Goal: Information Seeking & Learning: Learn about a topic

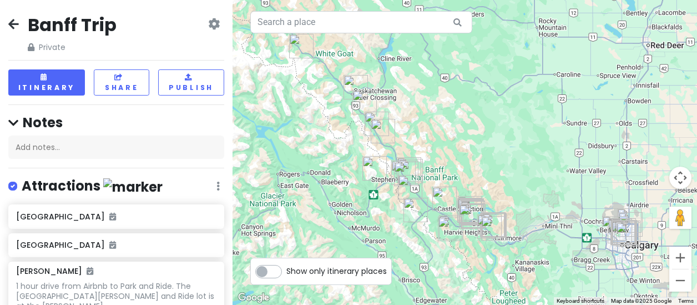
click at [10, 21] on icon at bounding box center [13, 23] width 11 height 9
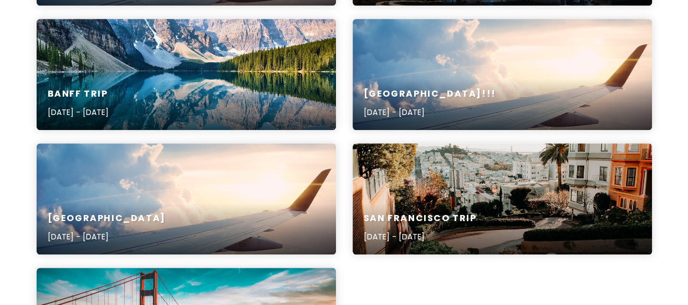
scroll to position [281, 0]
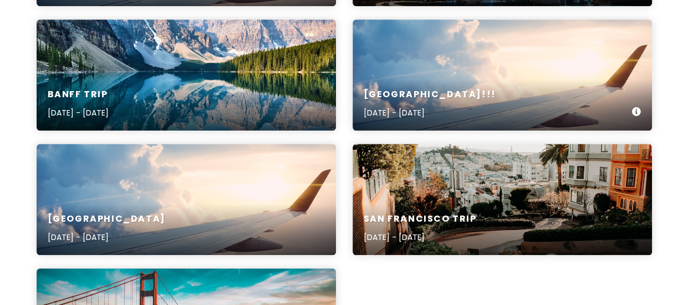
click at [399, 75] on div "[GEOGRAPHIC_DATA]!!! [DATE] - [DATE]" at bounding box center [503, 74] width 300 height 111
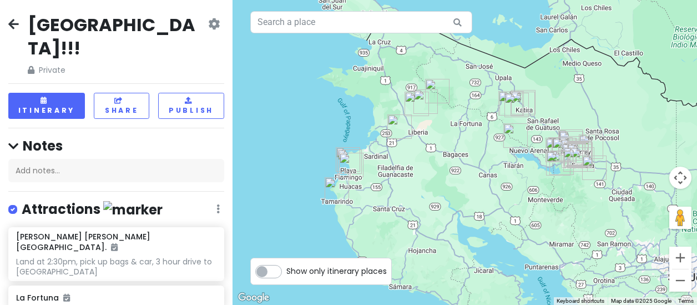
click at [208, 30] on link at bounding box center [214, 24] width 12 height 13
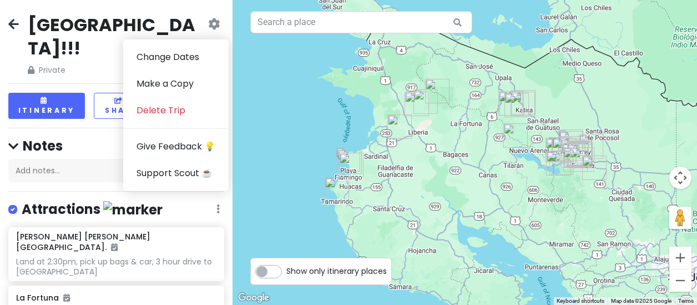
click at [13, 22] on icon at bounding box center [13, 23] width 11 height 9
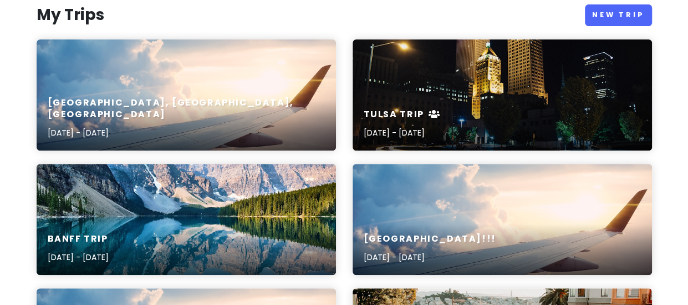
scroll to position [141, 0]
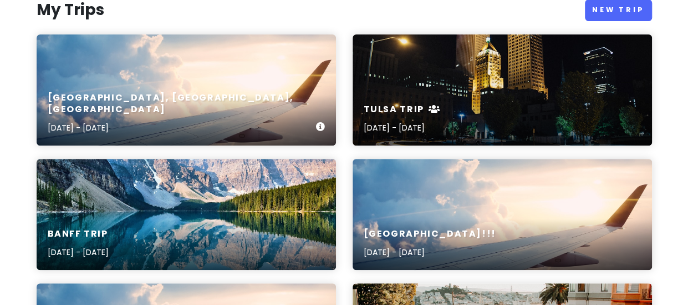
click at [206, 88] on div "[GEOGRAPHIC_DATA], [GEOGRAPHIC_DATA], [GEOGRAPHIC_DATA] [DATE] - [DATE]" at bounding box center [187, 89] width 300 height 111
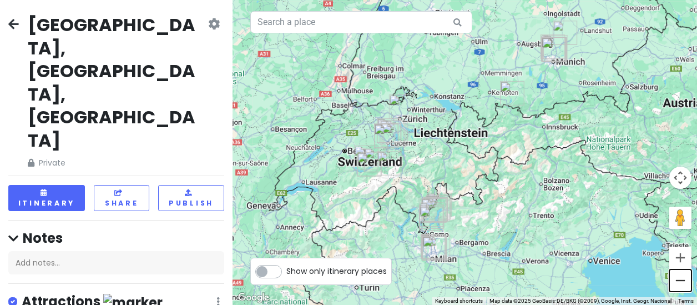
click at [679, 285] on button "Zoom out" at bounding box center [680, 280] width 22 height 22
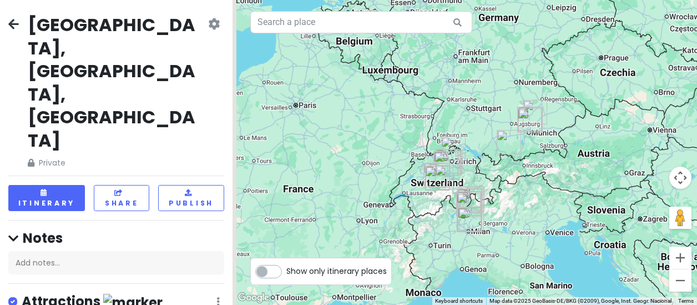
drag, startPoint x: 581, startPoint y: 164, endPoint x: 601, endPoint y: 190, distance: 32.8
click at [601, 190] on div at bounding box center [464, 152] width 464 height 305
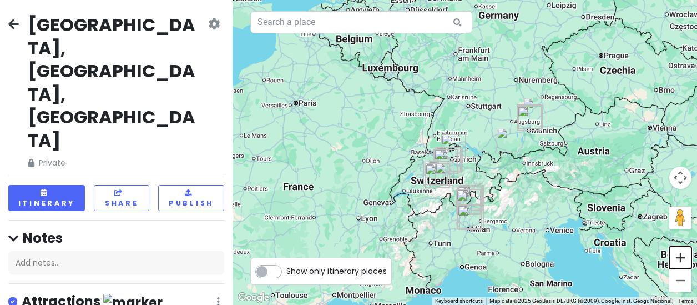
click at [681, 262] on button "Zoom in" at bounding box center [680, 257] width 22 height 22
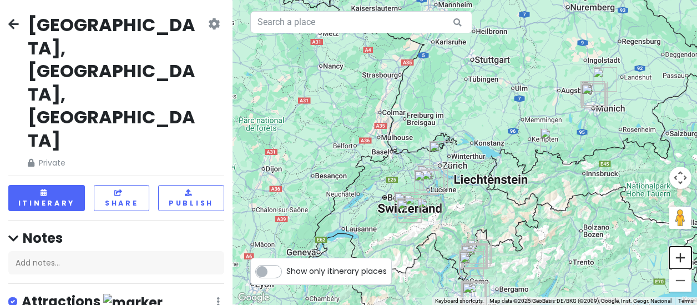
click at [686, 259] on button "Zoom in" at bounding box center [680, 257] width 22 height 22
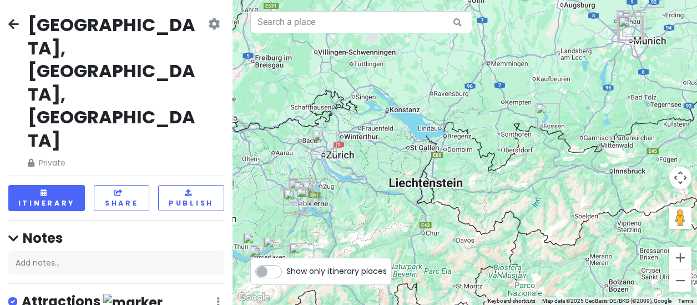
drag, startPoint x: 627, startPoint y: 229, endPoint x: 534, endPoint y: 205, distance: 96.2
click at [534, 205] on div at bounding box center [464, 152] width 464 height 305
click at [549, 114] on img "Neuschwanstein Castle" at bounding box center [547, 115] width 33 height 33
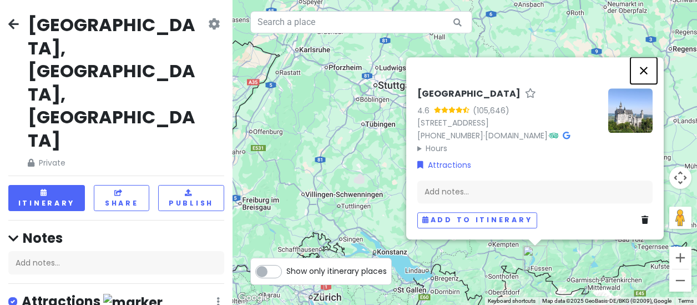
click at [642, 57] on button "Close" at bounding box center [643, 70] width 27 height 27
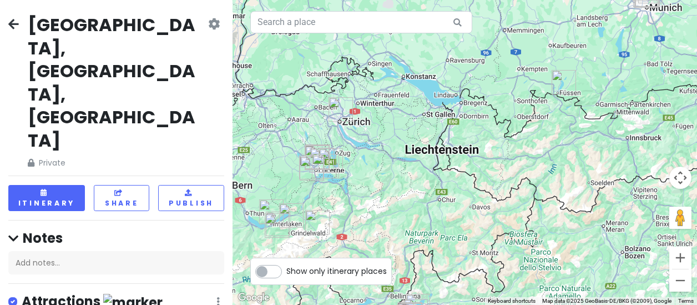
drag, startPoint x: 591, startPoint y: 215, endPoint x: 614, endPoint y: 31, distance: 186.2
click at [614, 31] on div at bounding box center [464, 152] width 464 height 305
click at [675, 253] on button "Zoom in" at bounding box center [680, 257] width 22 height 22
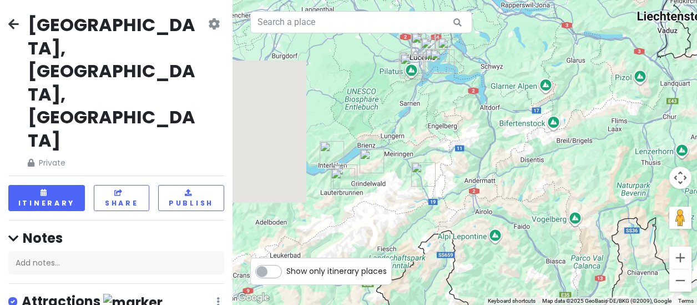
drag, startPoint x: 436, startPoint y: 210, endPoint x: 702, endPoint y: 71, distance: 300.0
click at [696, 71] on html "[GEOGRAPHIC_DATA], [GEOGRAPHIC_DATA], [GEOGRAPHIC_DATA] Private Change Dates Ma…" at bounding box center [348, 152] width 697 height 305
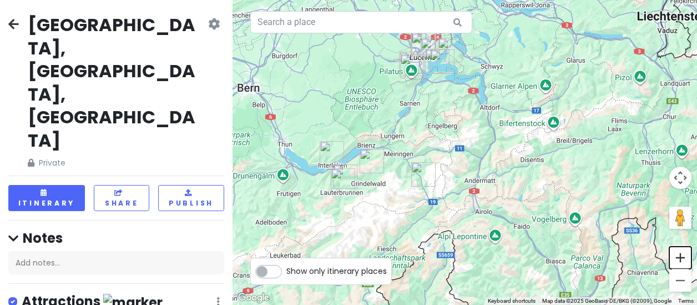
click at [682, 255] on button "Zoom in" at bounding box center [680, 257] width 22 height 22
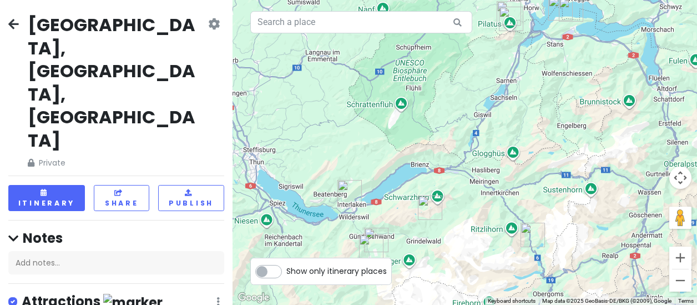
drag, startPoint x: 490, startPoint y: 116, endPoint x: 643, endPoint y: 144, distance: 155.1
click at [643, 144] on div at bounding box center [464, 152] width 464 height 305
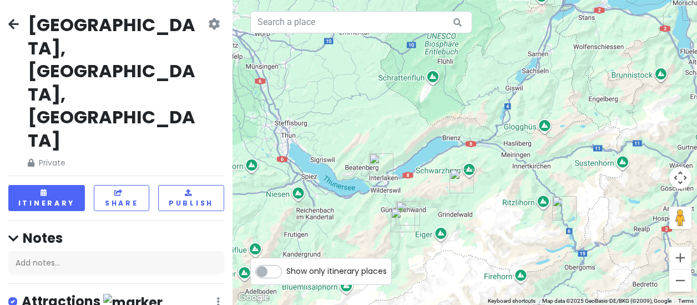
drag, startPoint x: 570, startPoint y: 154, endPoint x: 605, endPoint y: 125, distance: 44.9
click at [605, 125] on div at bounding box center [464, 152] width 464 height 305
click at [410, 207] on img "Lauterbrunnen" at bounding box center [402, 219] width 33 height 33
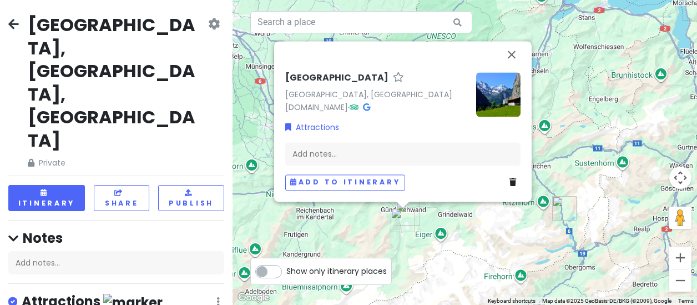
click at [399, 219] on img "Lauterbrunnen" at bounding box center [402, 219] width 33 height 33
click at [439, 226] on div "To navigate, press the arrow keys. Lauterbrunnen [GEOGRAPHIC_DATA], [GEOGRAPHIC…" at bounding box center [464, 152] width 464 height 305
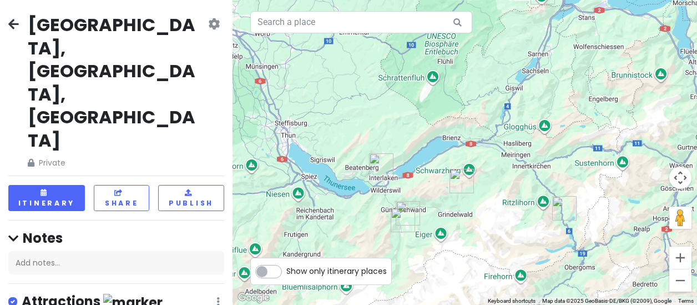
click at [409, 208] on img "Lauterbrunnen" at bounding box center [402, 219] width 33 height 33
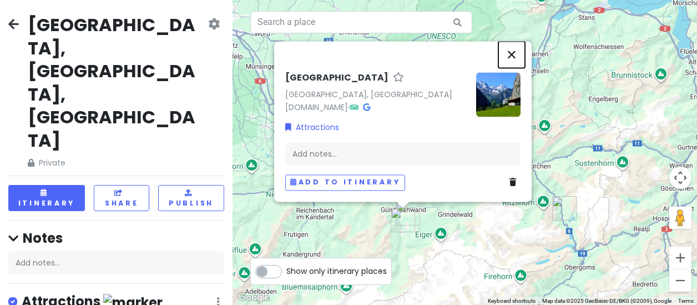
click at [514, 50] on button "Close" at bounding box center [511, 54] width 27 height 27
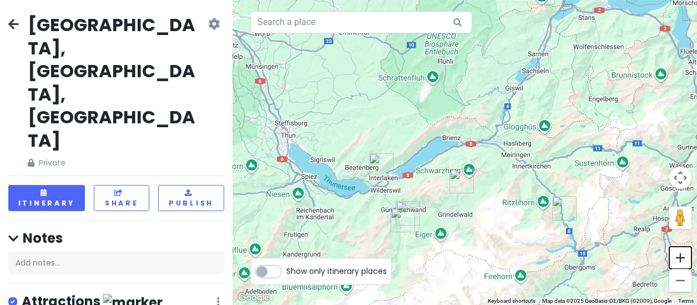
click at [682, 257] on button "Zoom in" at bounding box center [680, 257] width 22 height 22
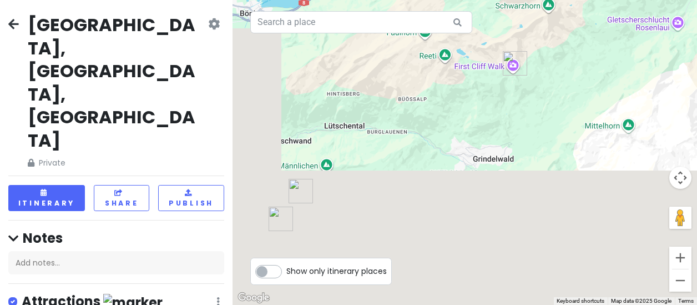
drag, startPoint x: 479, startPoint y: 250, endPoint x: 548, endPoint y: -6, distance: 265.0
click at [548, 0] on html "[GEOGRAPHIC_DATA], [GEOGRAPHIC_DATA], [GEOGRAPHIC_DATA] Private Change Dates Ma…" at bounding box center [348, 152] width 697 height 305
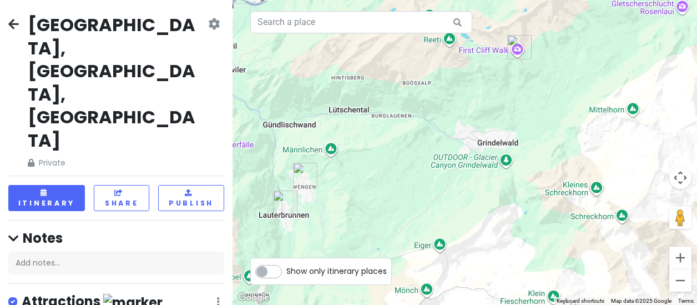
click at [303, 175] on img "Wengen" at bounding box center [304, 174] width 33 height 33
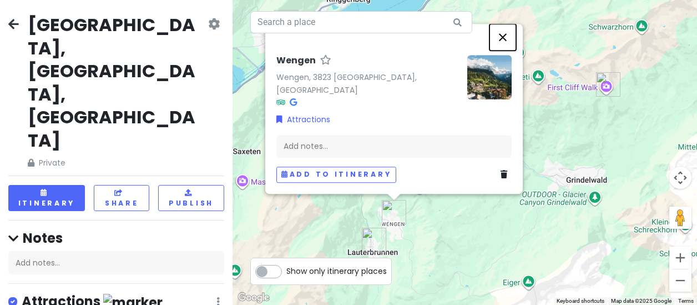
click at [502, 45] on button "Close" at bounding box center [502, 37] width 27 height 27
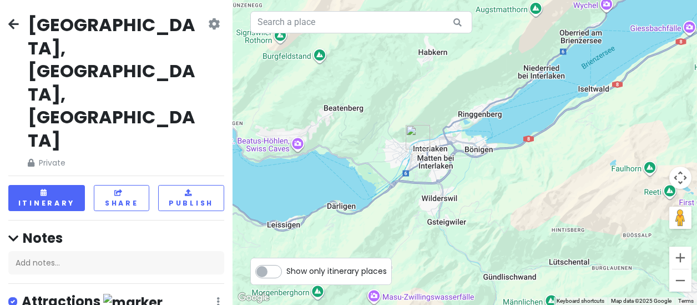
drag, startPoint x: 402, startPoint y: 83, endPoint x: 534, endPoint y: 198, distance: 175.8
click at [534, 198] on div at bounding box center [464, 152] width 464 height 305
click at [678, 255] on button "Zoom in" at bounding box center [680, 257] width 22 height 22
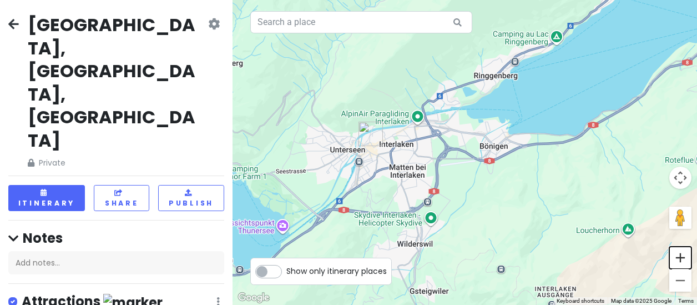
click at [678, 255] on button "Zoom in" at bounding box center [680, 257] width 22 height 22
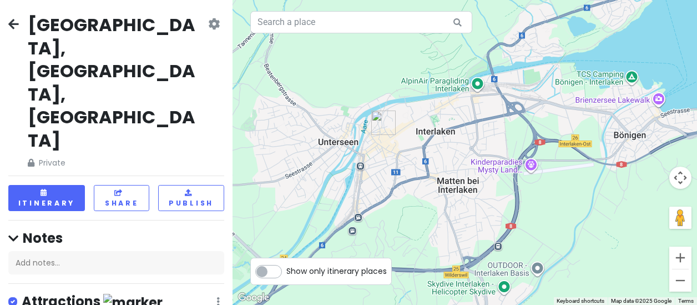
drag, startPoint x: 492, startPoint y: 194, endPoint x: 600, endPoint y: 190, distance: 108.8
click at [600, 190] on div at bounding box center [464, 152] width 464 height 305
click at [682, 282] on button "Zoom out" at bounding box center [680, 280] width 22 height 22
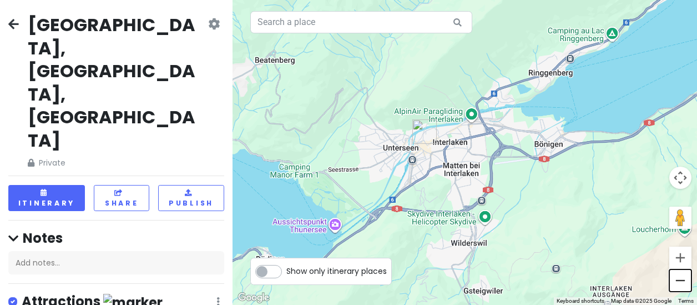
click at [682, 282] on button "Zoom out" at bounding box center [680, 280] width 22 height 22
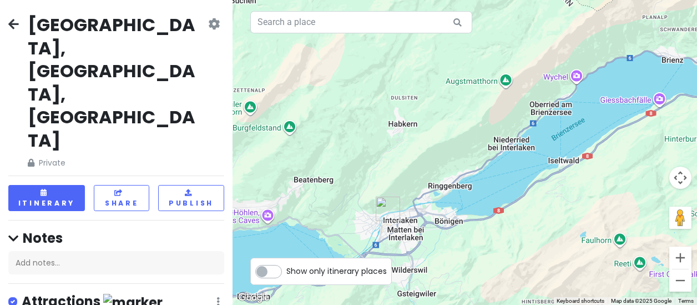
drag, startPoint x: 581, startPoint y: 165, endPoint x: 524, endPoint y: 238, distance: 92.9
click at [524, 238] on div at bounding box center [464, 152] width 464 height 305
click at [677, 283] on button "Zoom out" at bounding box center [680, 280] width 22 height 22
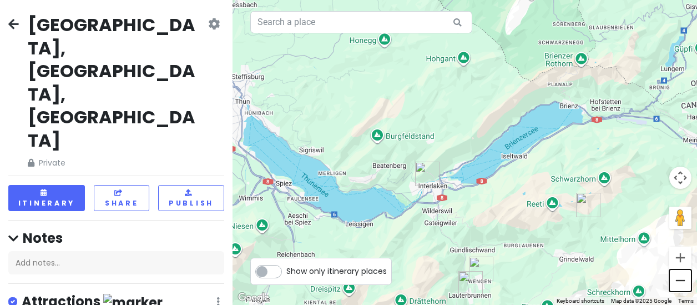
click at [677, 283] on button "Zoom out" at bounding box center [680, 280] width 22 height 22
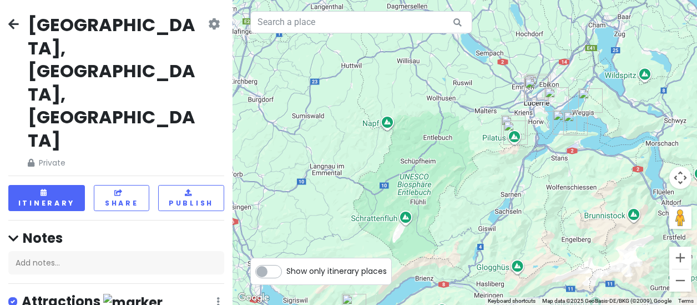
drag, startPoint x: 620, startPoint y: 166, endPoint x: 524, endPoint y: 318, distance: 179.6
click at [524, 304] on html "[GEOGRAPHIC_DATA], [GEOGRAPHIC_DATA], [GEOGRAPHIC_DATA] Private Change Dates Ma…" at bounding box center [348, 152] width 697 height 305
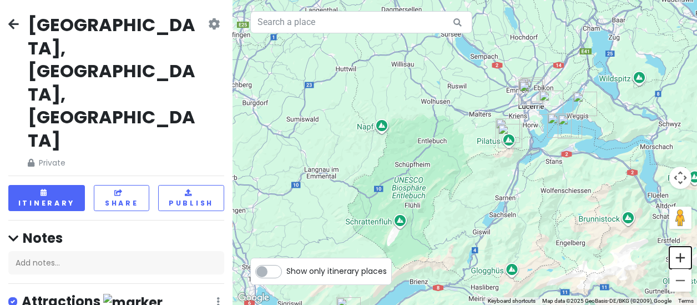
click at [682, 255] on button "Zoom in" at bounding box center [680, 257] width 22 height 22
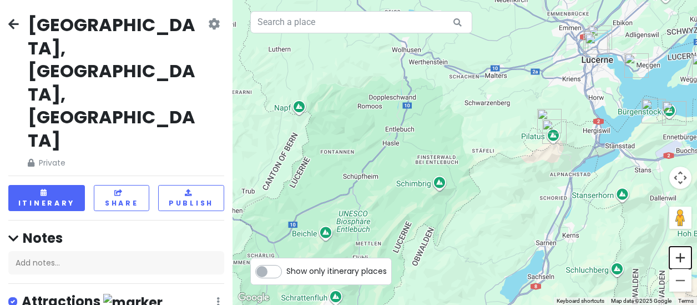
click at [682, 255] on button "Zoom in" at bounding box center [680, 257] width 22 height 22
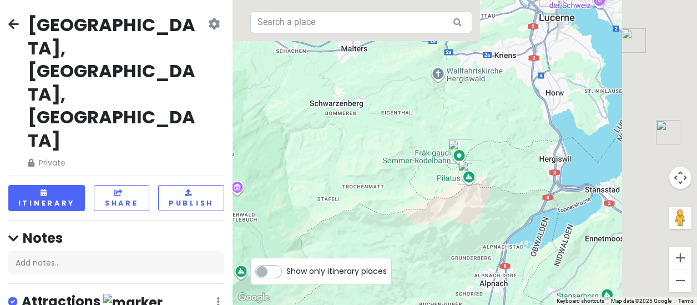
drag, startPoint x: 565, startPoint y: 109, endPoint x: 387, endPoint y: 163, distance: 185.9
click at [387, 163] on div at bounding box center [464, 152] width 464 height 305
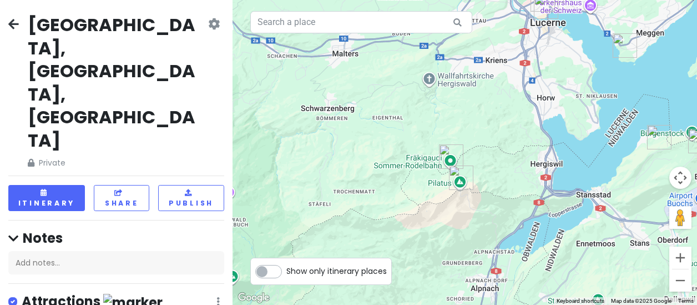
click at [464, 140] on img "Frakigaudi Summer Toboggan" at bounding box center [450, 156] width 33 height 33
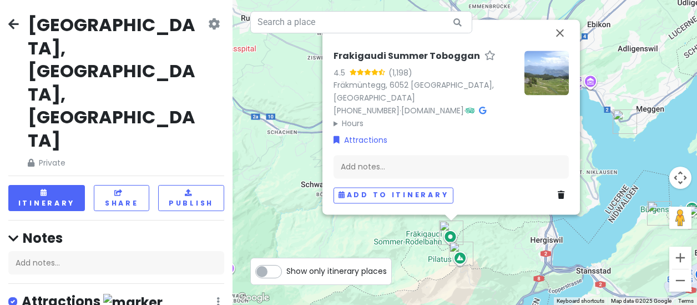
click at [620, 92] on div "Frakigaudi Summer Toboggan 4.5 (1,198) Fräkmüntegg, 6052 [GEOGRAPHIC_DATA], [GE…" at bounding box center [464, 152] width 464 height 305
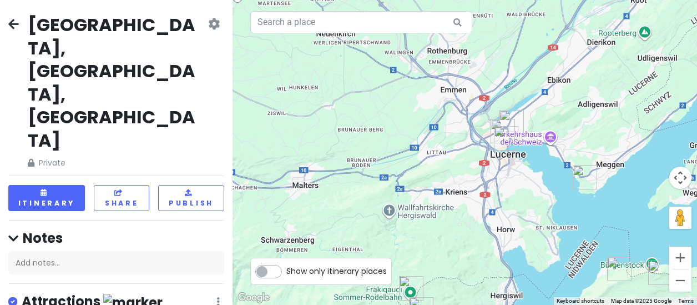
drag, startPoint x: 645, startPoint y: 85, endPoint x: 605, endPoint y: 141, distance: 69.3
click at [605, 141] on div at bounding box center [464, 152] width 464 height 305
